Goal: Navigation & Orientation: Go to known website

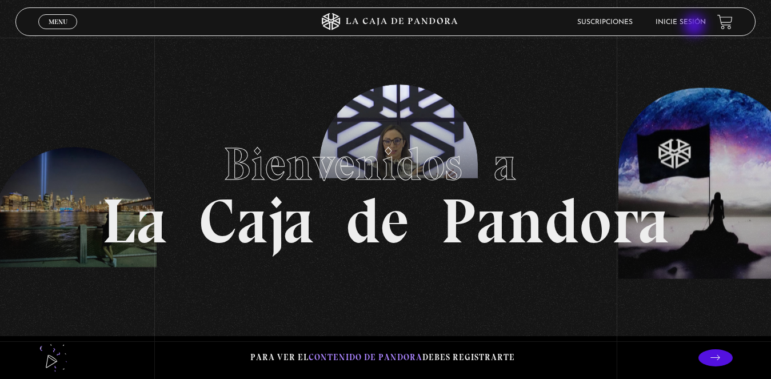
click at [695, 25] on link "Inicie sesión" at bounding box center [681, 22] width 50 height 7
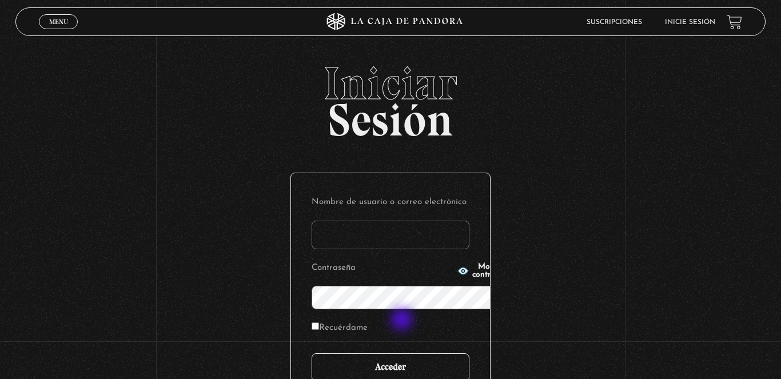
type input "[EMAIL_ADDRESS][DOMAIN_NAME]"
click at [408, 353] on input "Acceder" at bounding box center [391, 367] width 158 height 29
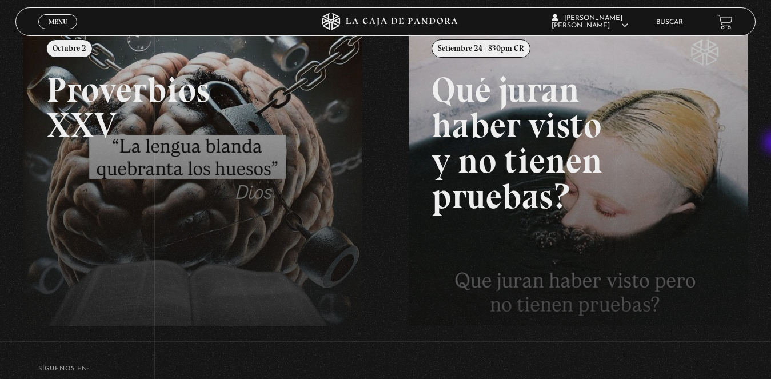
scroll to position [175, 0]
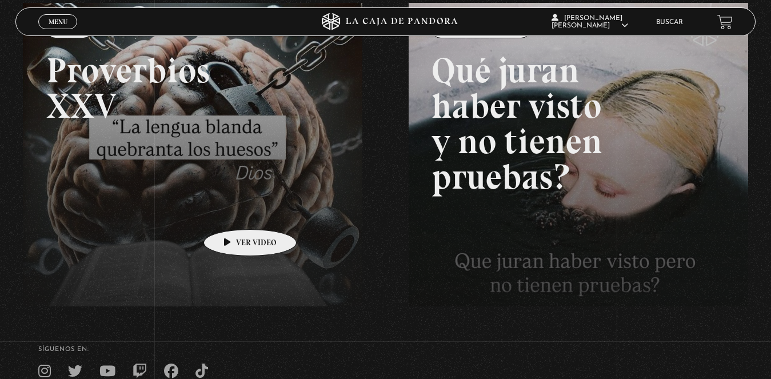
click at [232, 212] on link at bounding box center [408, 192] width 771 height 379
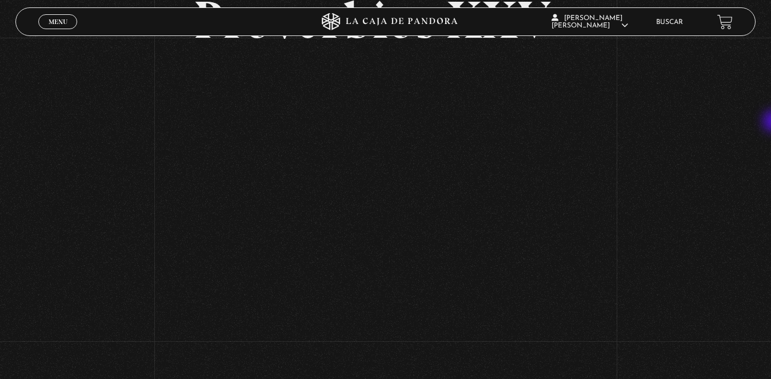
scroll to position [107, 0]
